Goal: Use online tool/utility

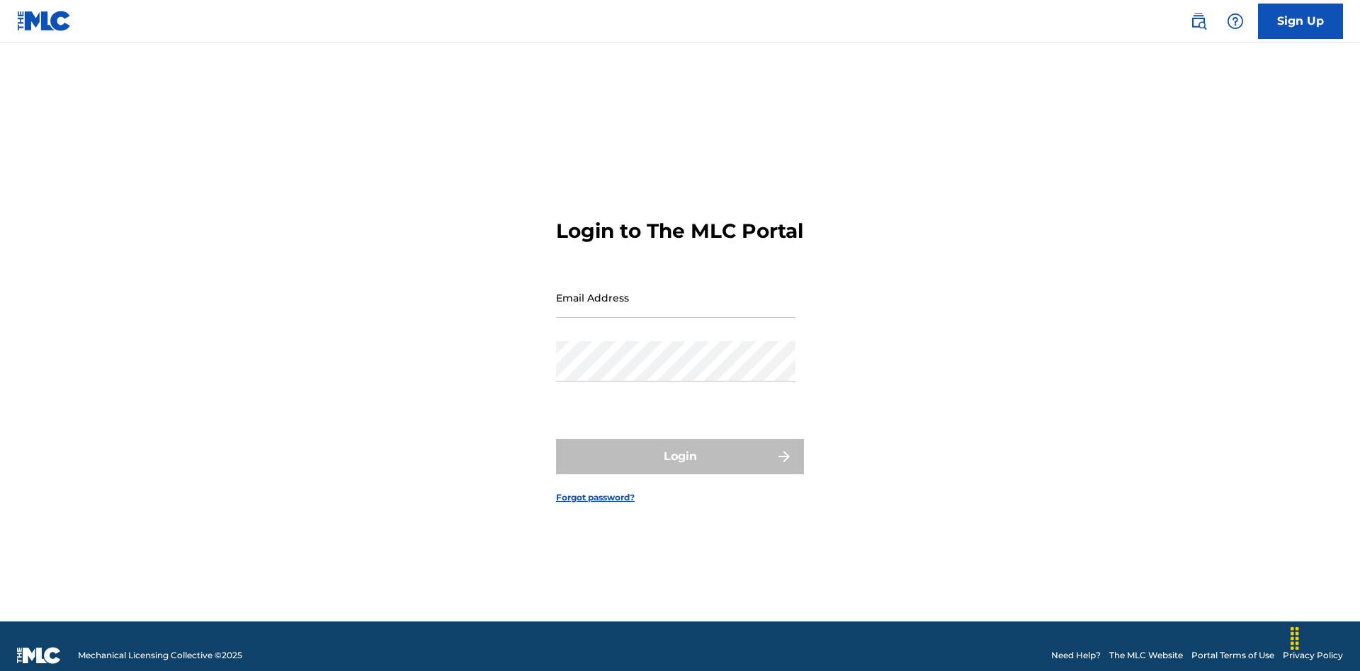
scroll to position [18, 0]
click at [676, 291] on input "Email Address" at bounding box center [675, 298] width 239 height 40
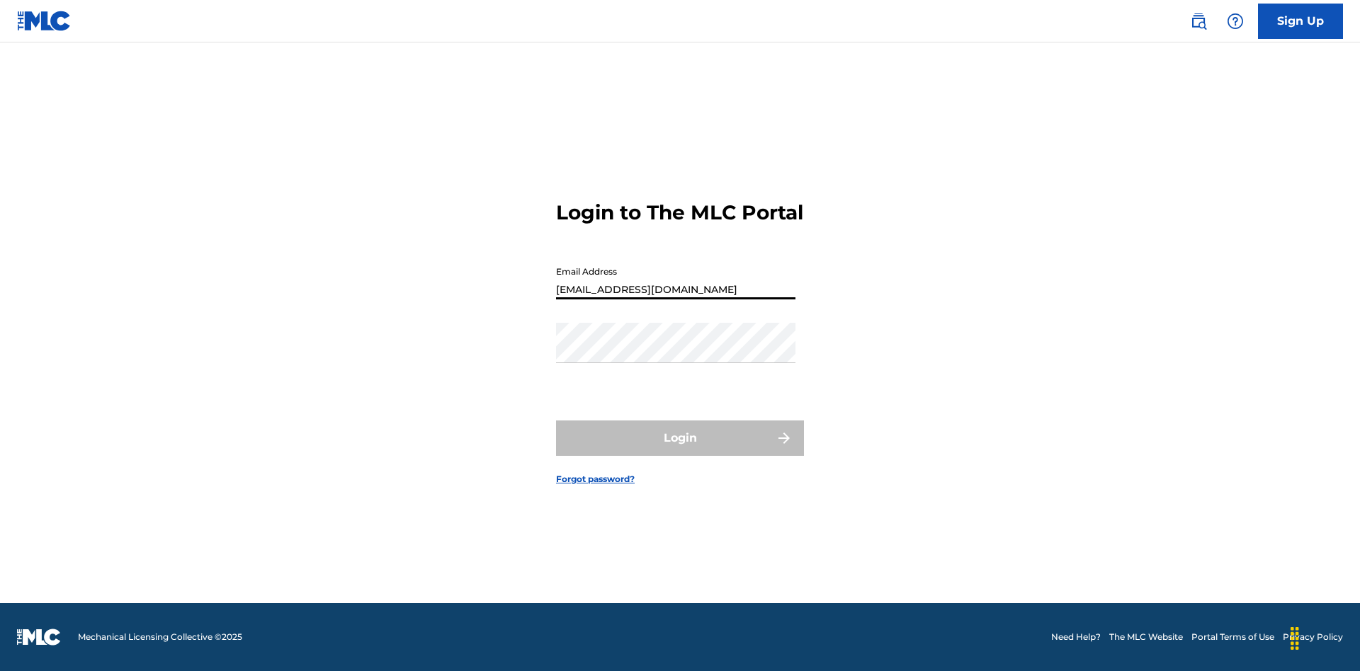
type input "[EMAIL_ADDRESS][DOMAIN_NAME]"
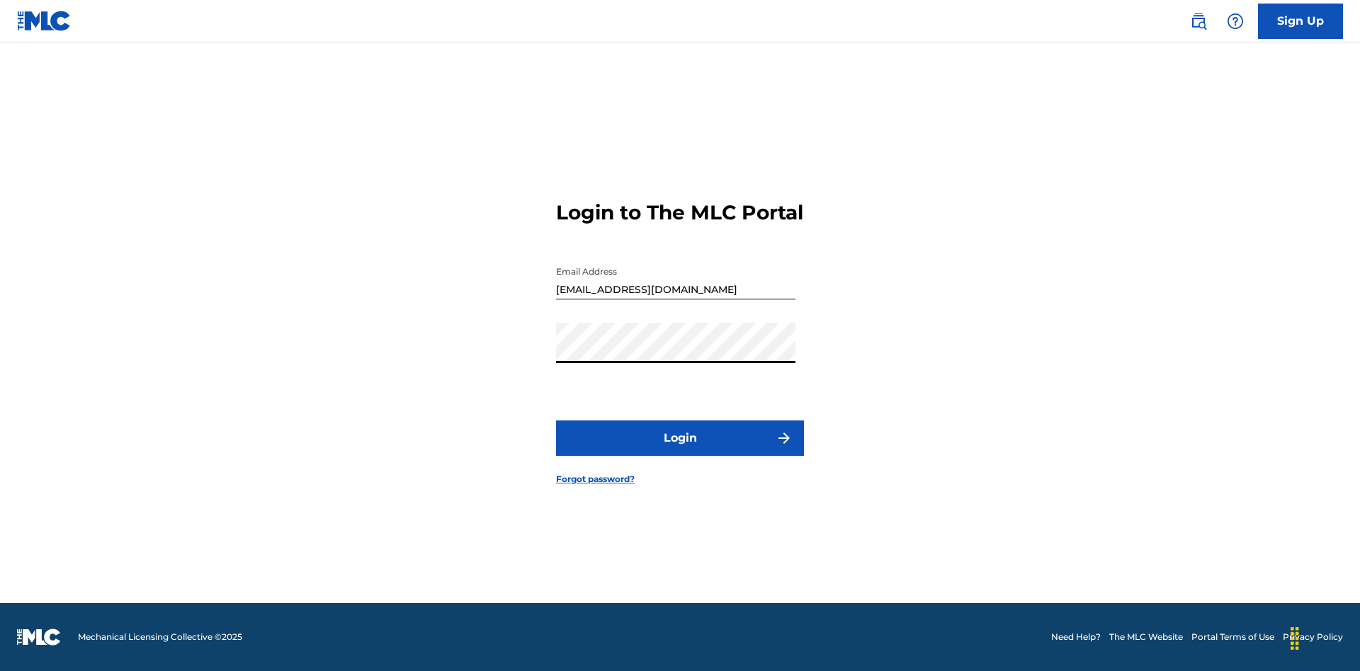
click at [680, 450] on button "Login" at bounding box center [680, 438] width 248 height 35
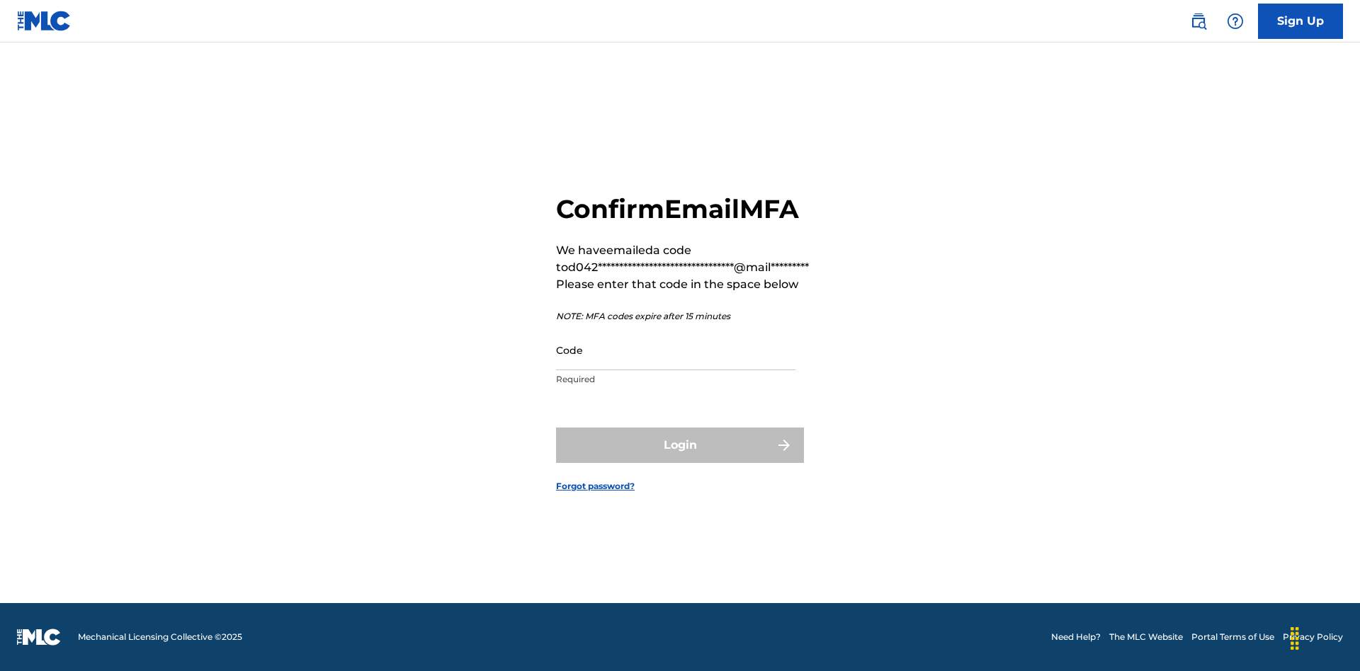
click at [676, 350] on input "Code" at bounding box center [675, 350] width 239 height 40
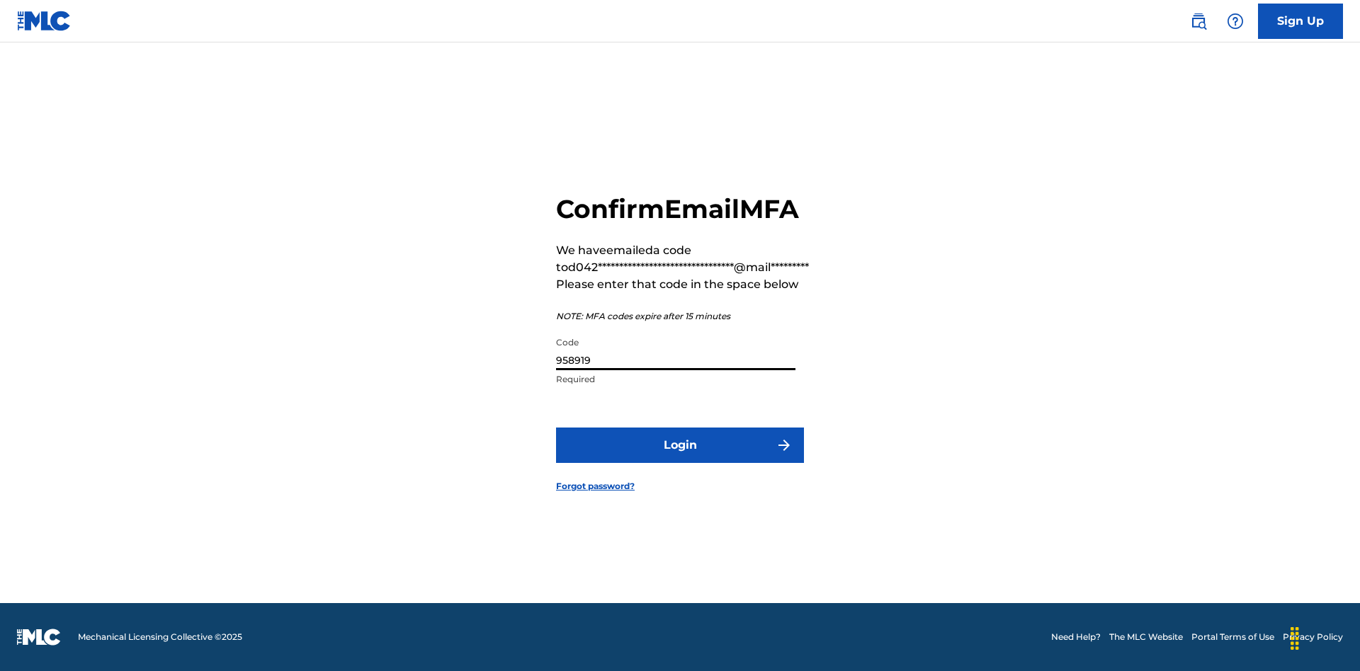
type input "958919"
click at [680, 445] on button "Login" at bounding box center [680, 445] width 248 height 35
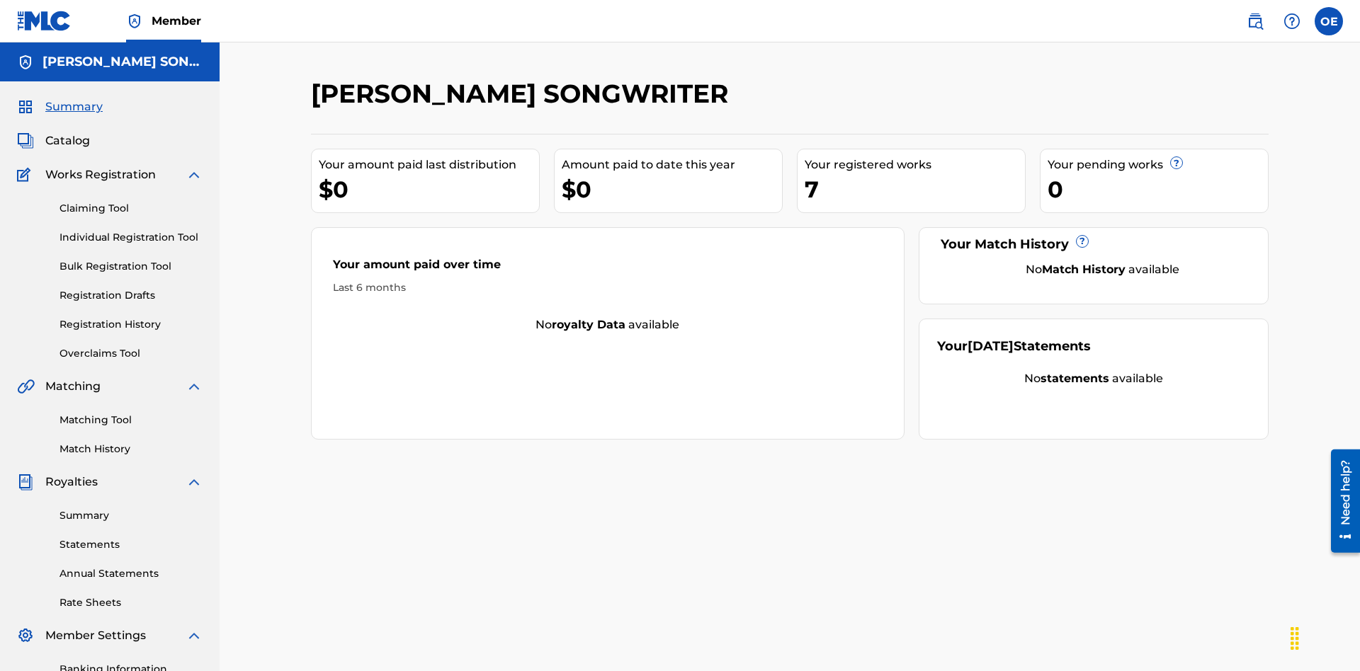
click at [131, 346] on link "Overclaims Tool" at bounding box center [130, 353] width 143 height 15
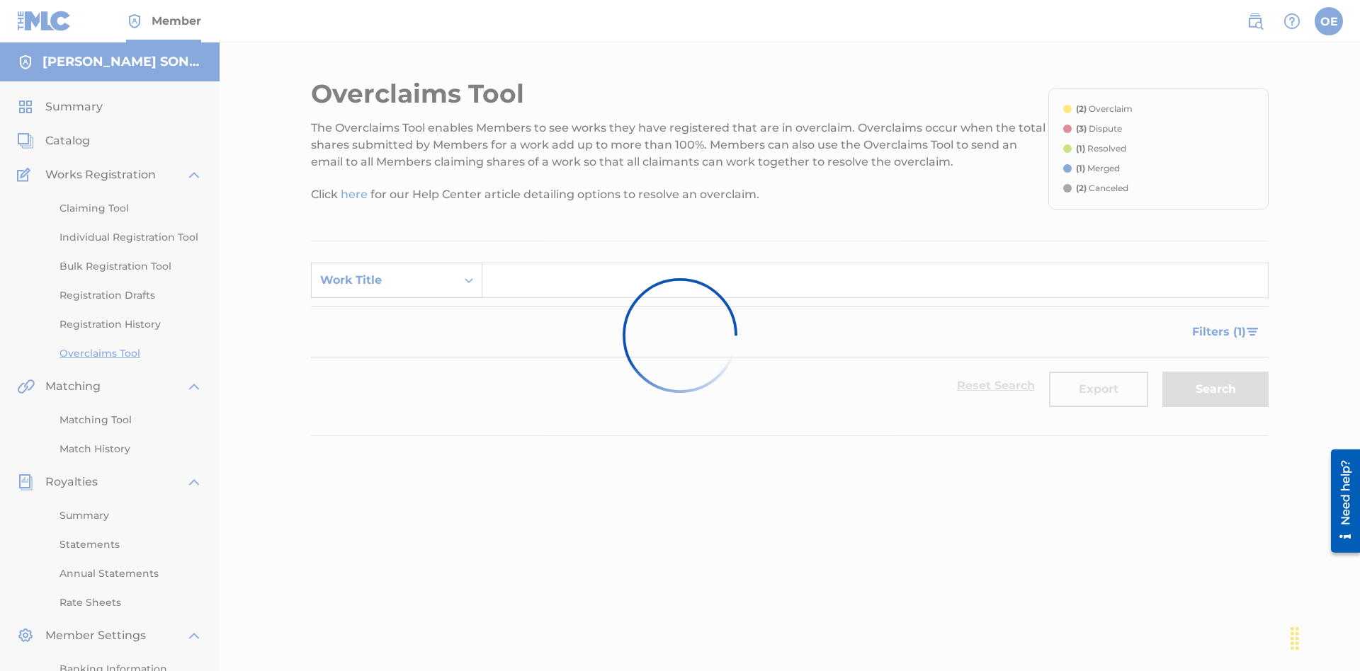
click at [384, 272] on div "Work Title" at bounding box center [383, 280] width 127 height 17
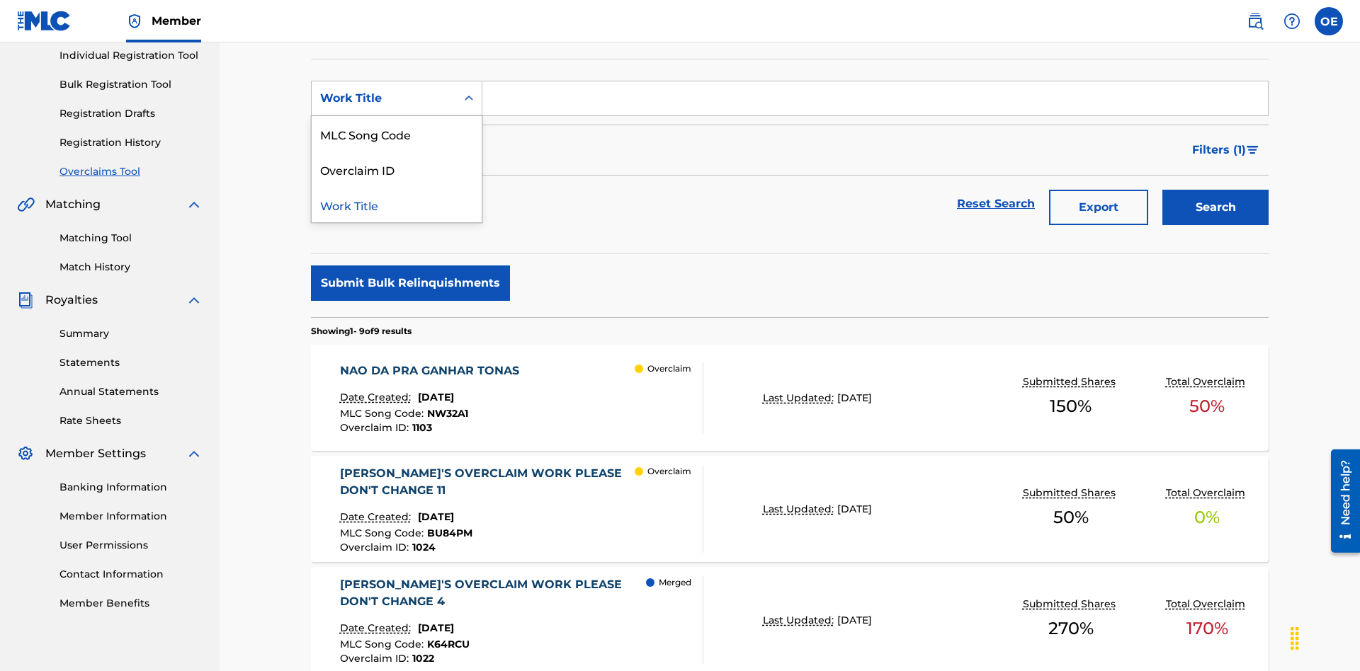
click at [397, 134] on div "MLC Song Code" at bounding box center [397, 133] width 170 height 35
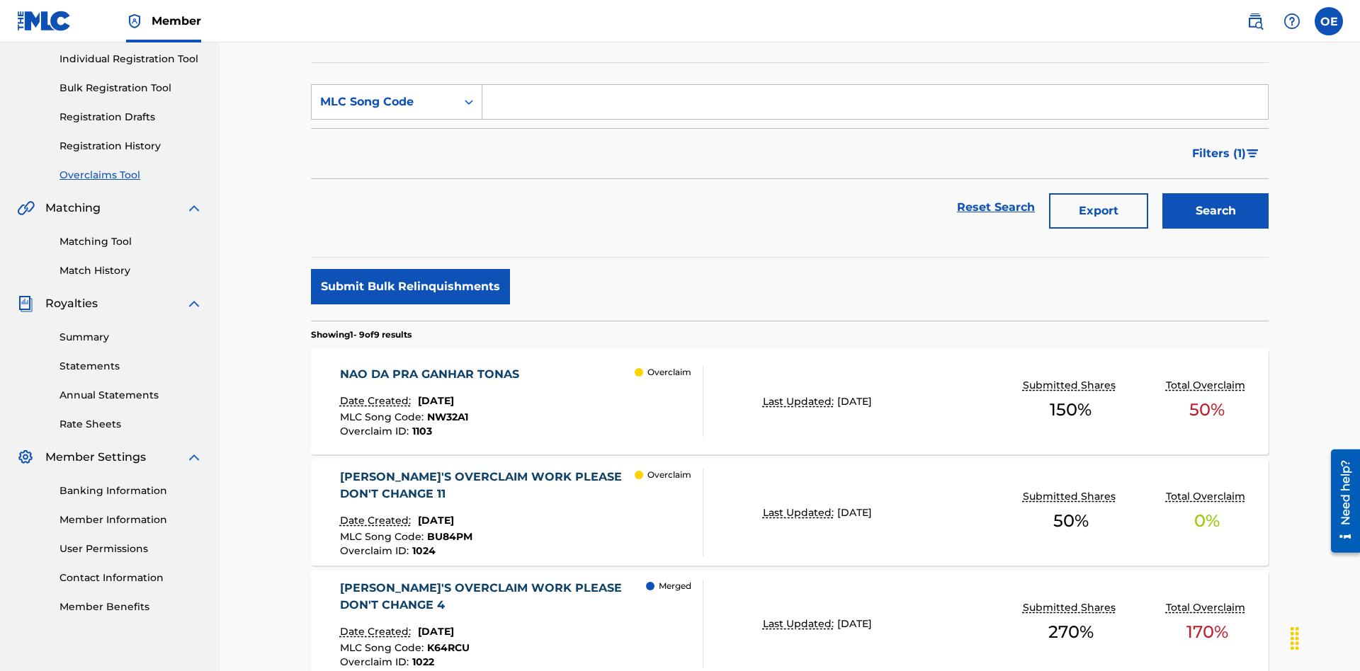
click at [875, 102] on input "Search Form" at bounding box center [874, 102] width 785 height 34
type input "NW32A1"
